Goal: Check status

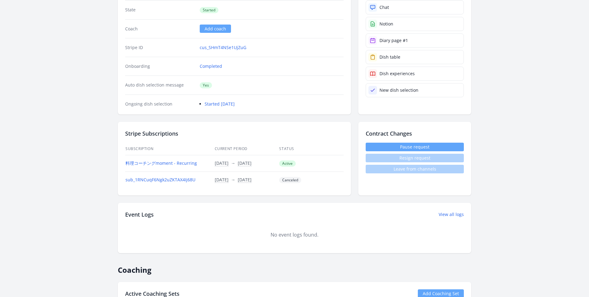
scroll to position [91, 0]
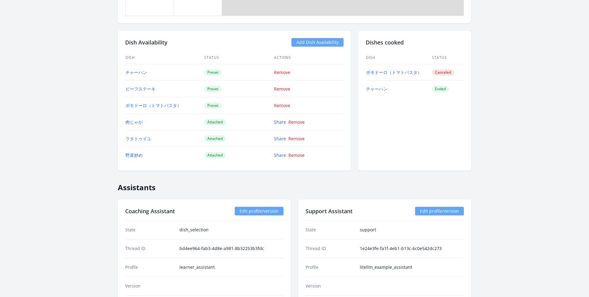
scroll to position [770, 0]
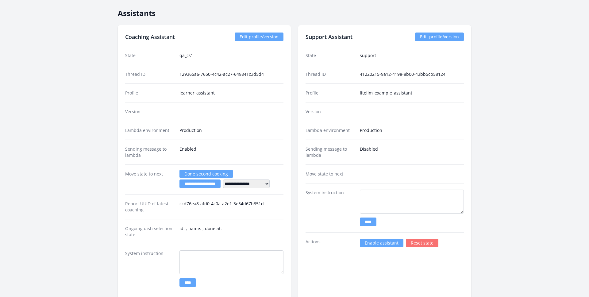
scroll to position [901, 0]
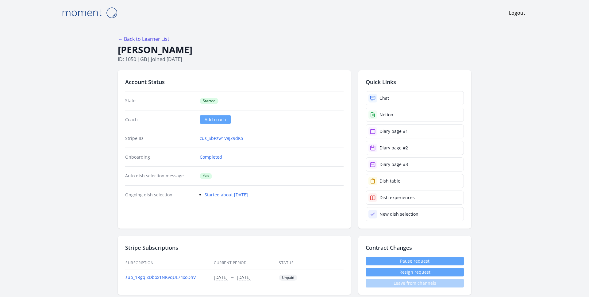
drag, startPoint x: 249, startPoint y: 80, endPoint x: 245, endPoint y: 83, distance: 4.6
click at [249, 80] on h2 "Account Status" at bounding box center [234, 82] width 218 height 9
click at [226, 136] on link "cus_SbPzw1V8JZ9dKS" at bounding box center [222, 138] width 44 height 6
click at [220, 139] on link "cus_SyNMIexhZSUb7G" at bounding box center [223, 138] width 46 height 6
click at [225, 139] on link "cus_SyNMIexhZSUb7G" at bounding box center [223, 138] width 46 height 6
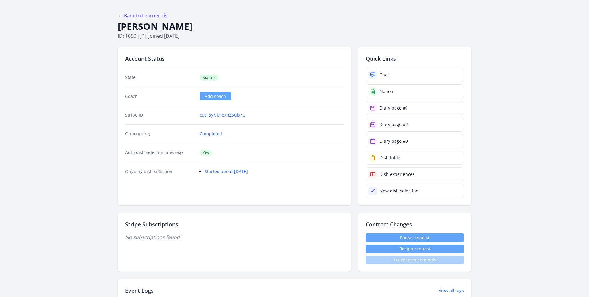
scroll to position [28, 0]
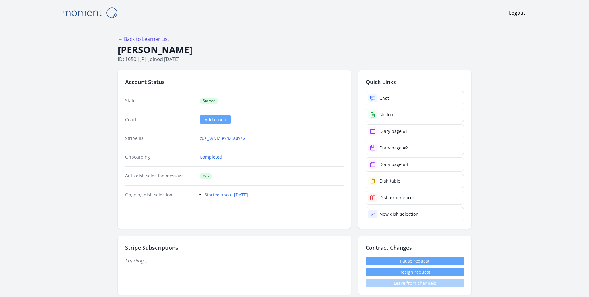
scroll to position [28, 0]
